Goal: Task Accomplishment & Management: Use online tool/utility

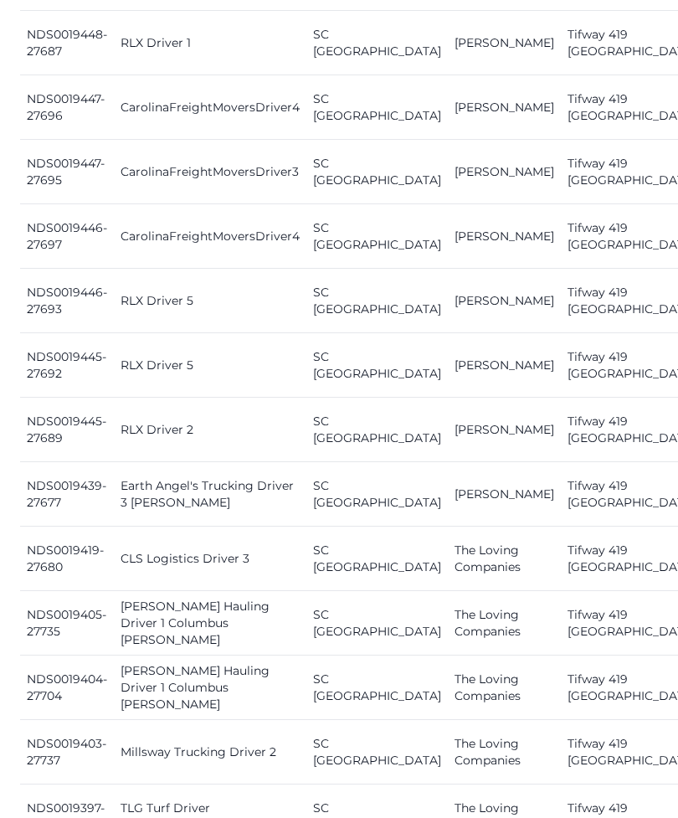
scroll to position [1345, 0]
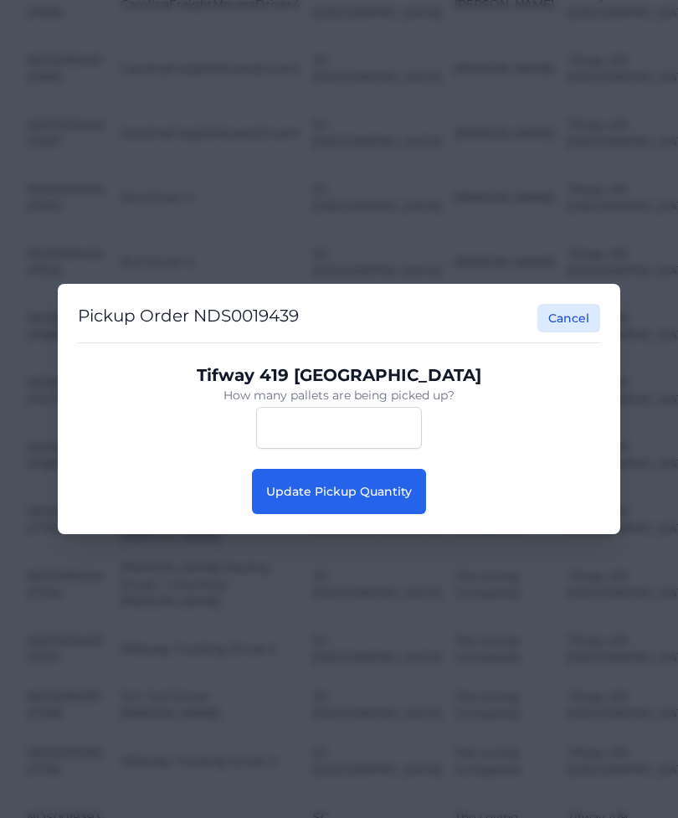
click at [398, 514] on button "Update Pickup Quantity" at bounding box center [339, 491] width 174 height 45
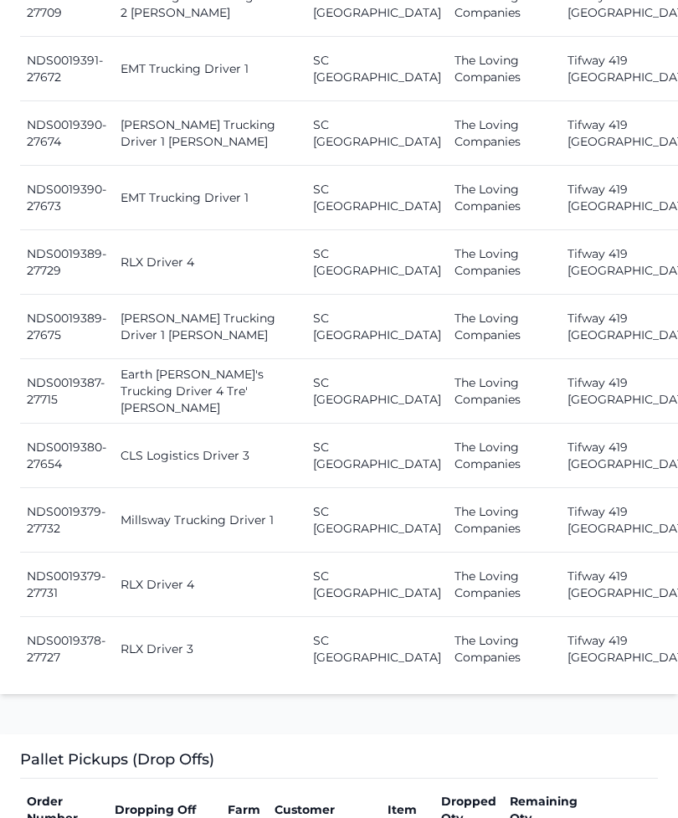
scroll to position [2474, 0]
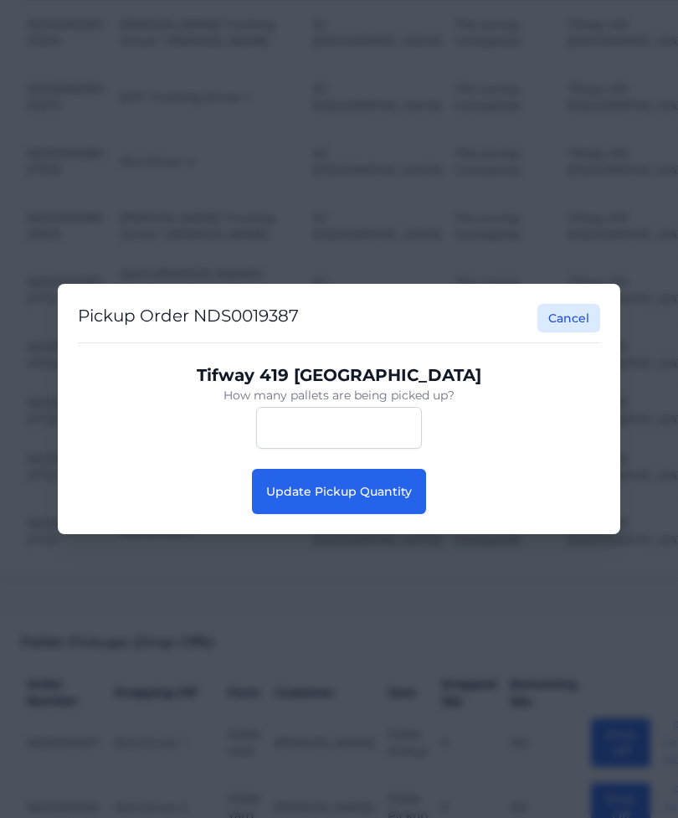
click at [390, 514] on button "Update Pickup Quantity" at bounding box center [339, 491] width 174 height 45
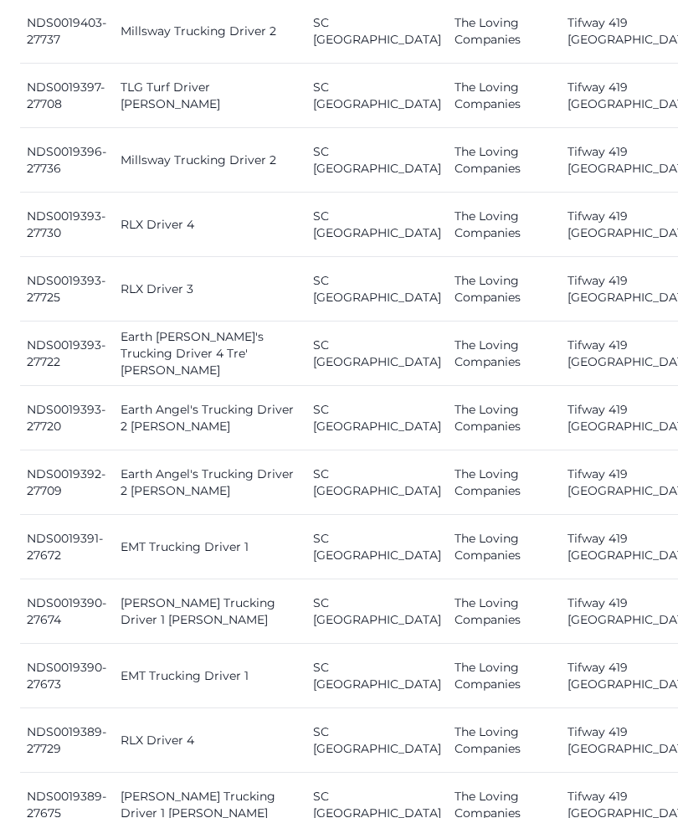
scroll to position [1997, 0]
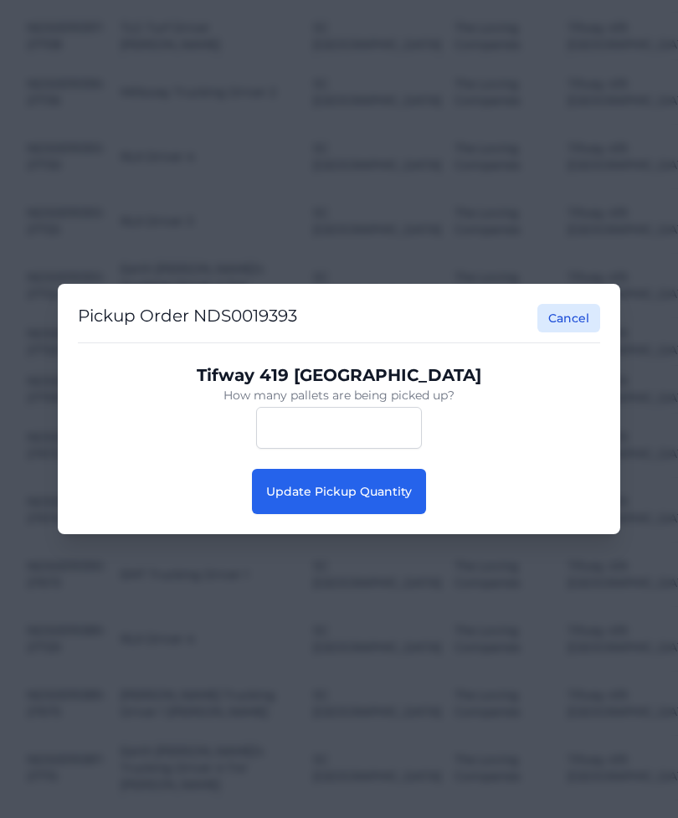
click at [305, 499] on span "Update Pickup Quantity" at bounding box center [339, 491] width 146 height 15
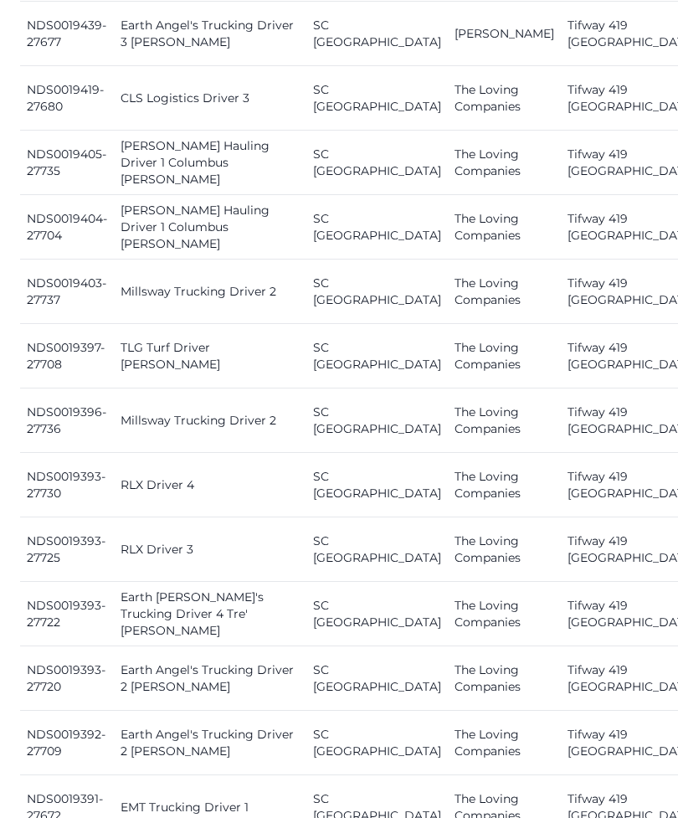
scroll to position [1732, 0]
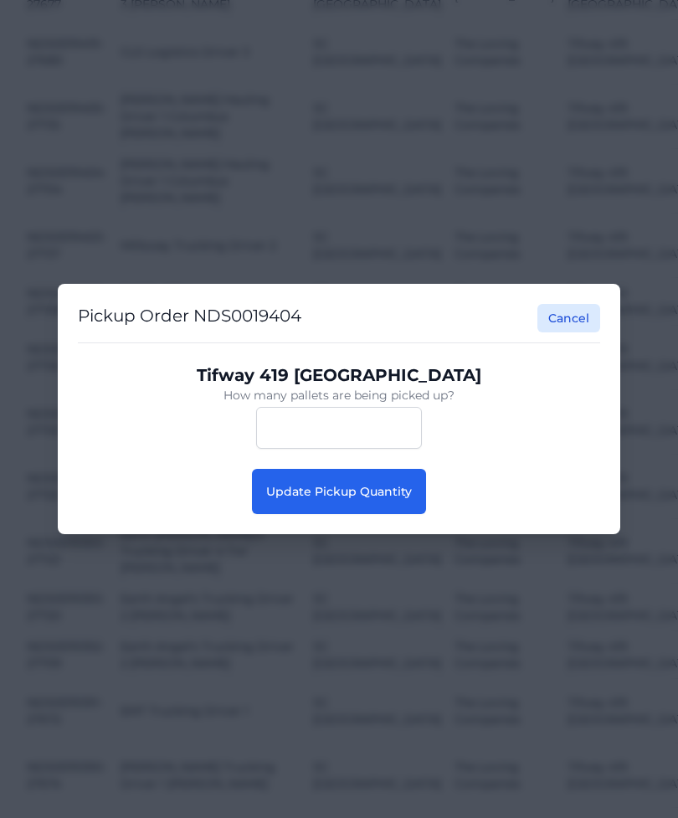
click at [376, 495] on span "Update Pickup Quantity" at bounding box center [339, 491] width 146 height 15
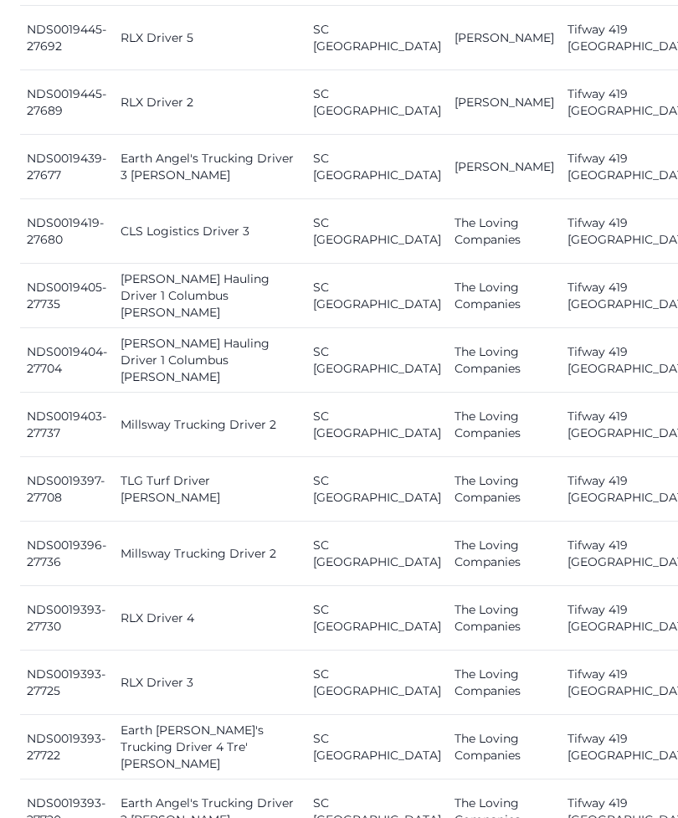
scroll to position [1603, 0]
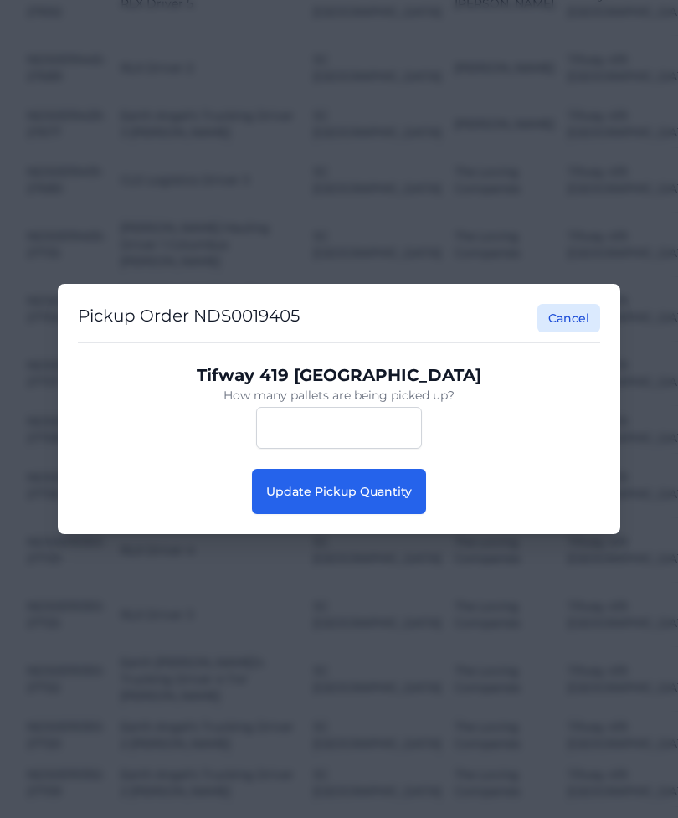
click at [388, 509] on button "Update Pickup Quantity" at bounding box center [339, 491] width 174 height 45
